Goal: Navigation & Orientation: Find specific page/section

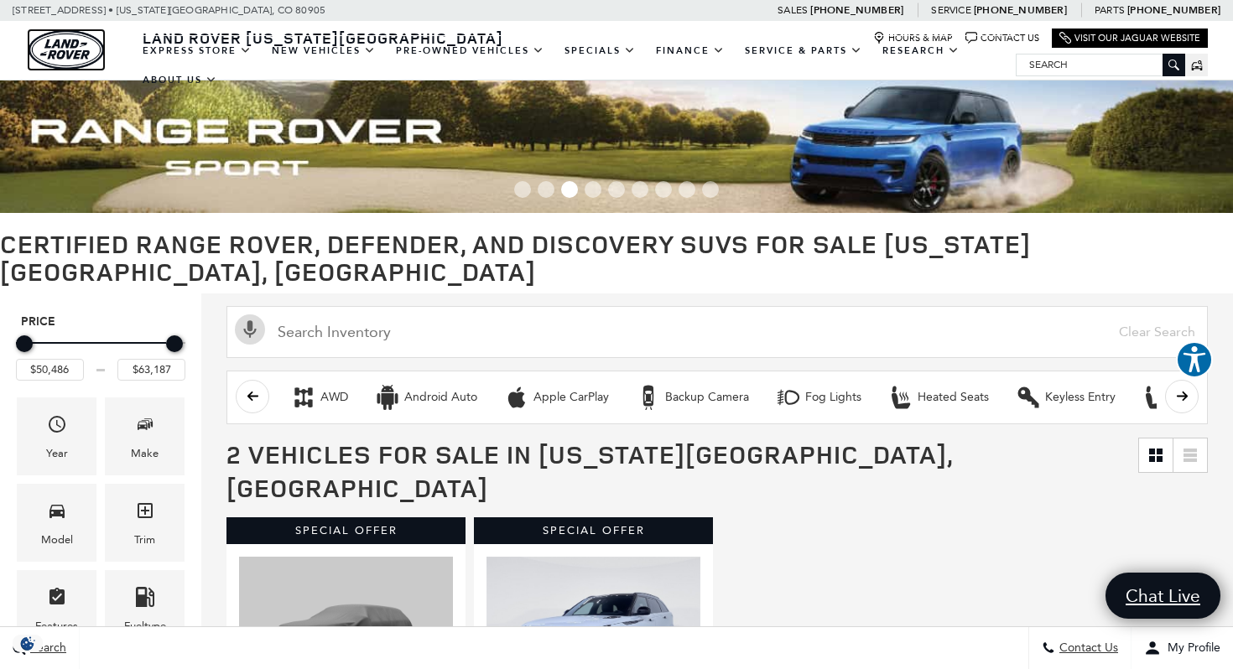
click at [74, 56] on img "land-rover" at bounding box center [66, 49] width 75 height 39
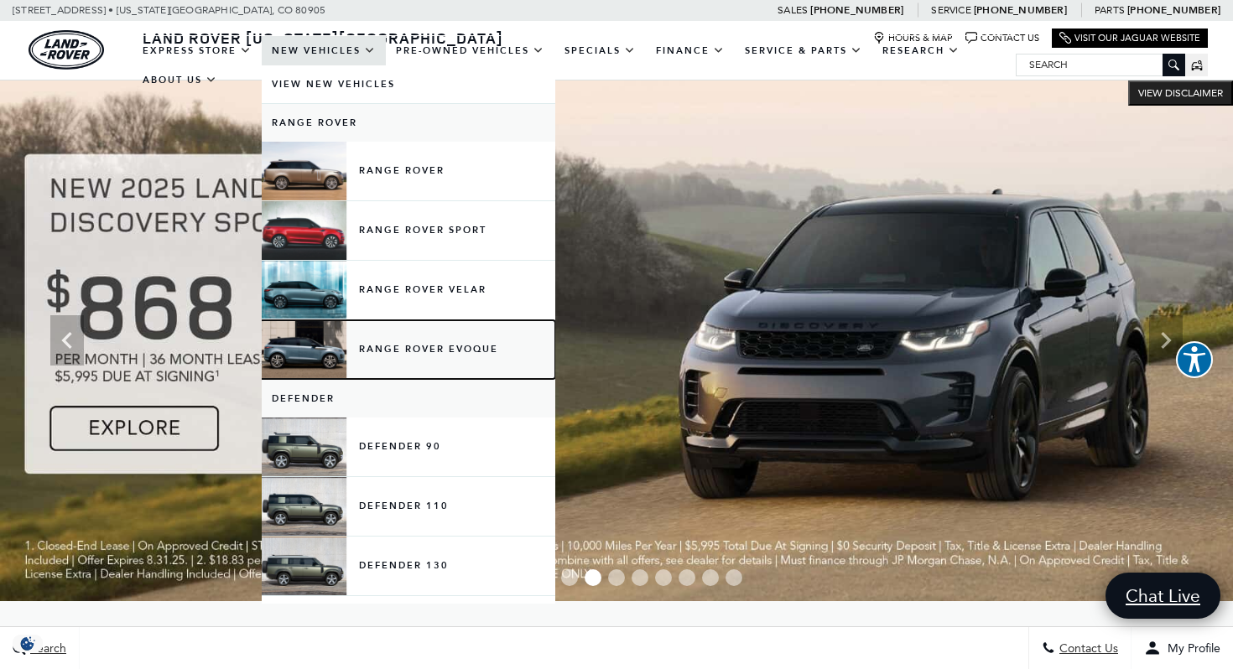
click at [345, 352] on link "Range Rover Evoque" at bounding box center [409, 349] width 294 height 59
